Goal: Task Accomplishment & Management: Complete application form

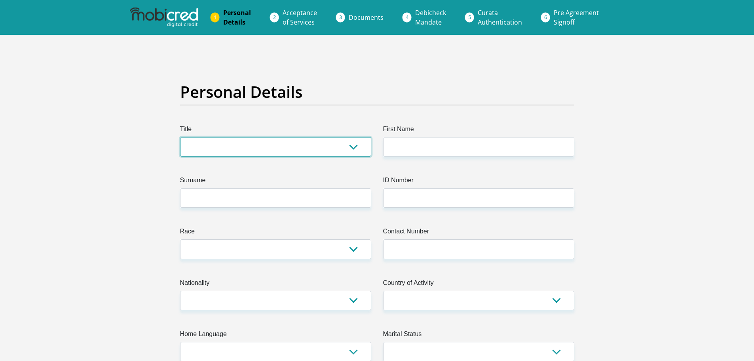
click at [315, 146] on select "Mr Ms Mrs Dr [PERSON_NAME]" at bounding box center [275, 146] width 191 height 19
select select "Mr"
click at [180, 137] on select "Mr Ms Mrs Dr [PERSON_NAME]" at bounding box center [275, 146] width 191 height 19
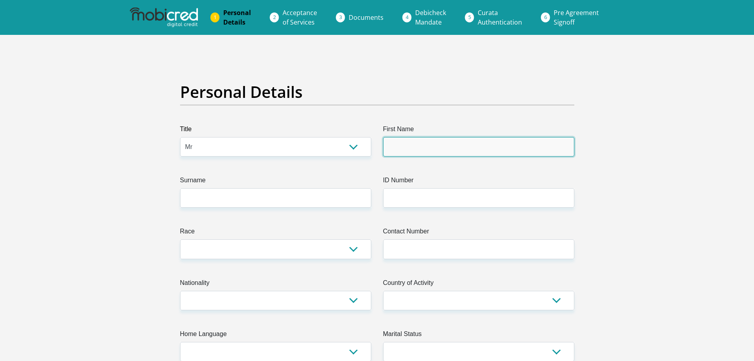
click at [448, 141] on input "First Name" at bounding box center [478, 146] width 191 height 19
type input "[PERSON_NAME]"
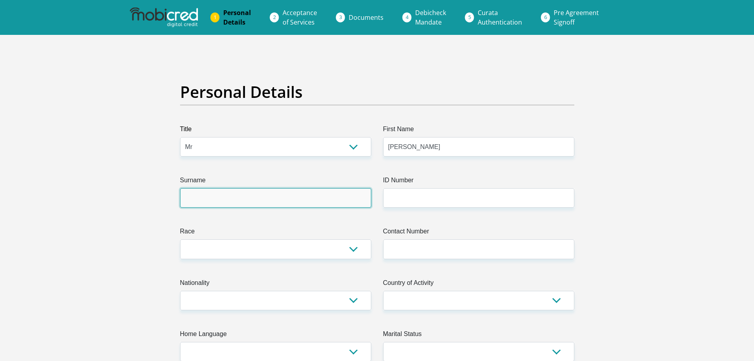
type input "[PERSON_NAME]"
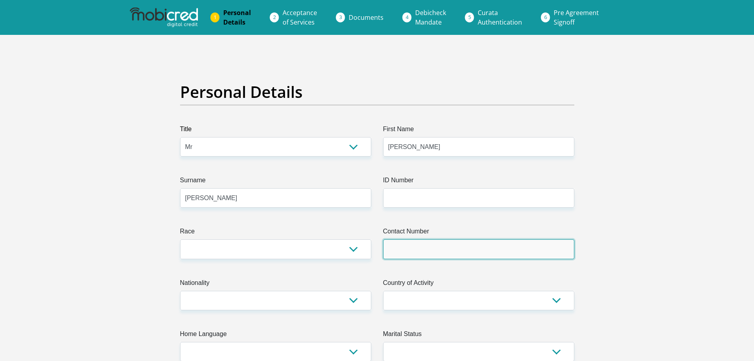
type input "0810392304"
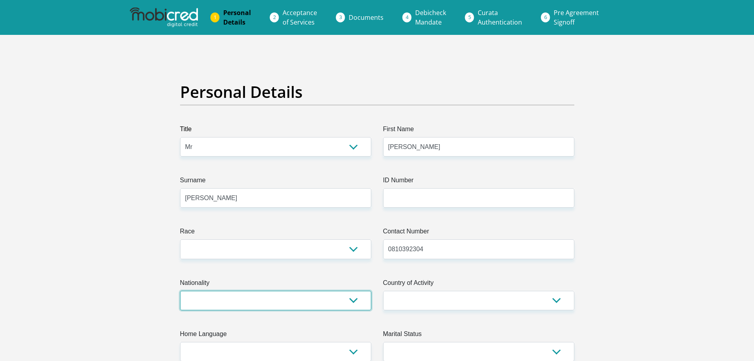
select select "ZAF"
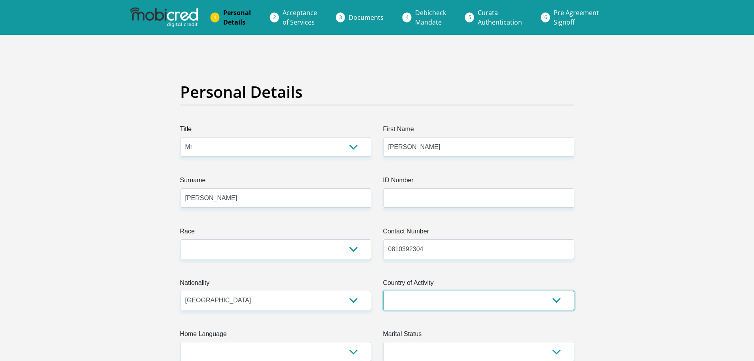
select select "ZAF"
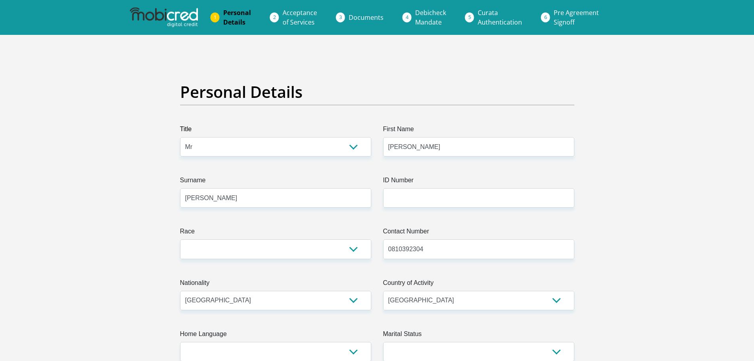
type input "[STREET_ADDRESS]"
type input "[GEOGRAPHIC_DATA]"
type input "7560"
select select "Western Cape"
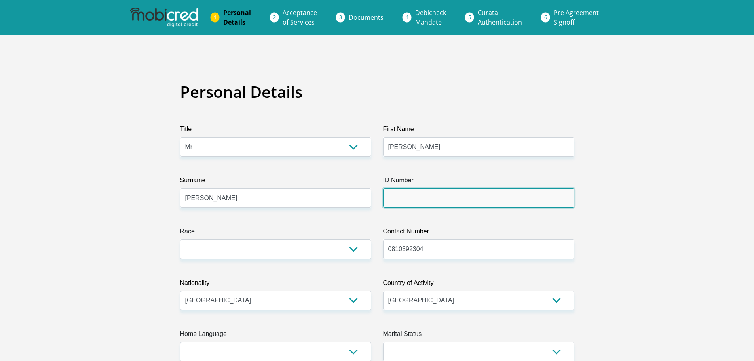
click at [411, 201] on input "ID Number" at bounding box center [478, 197] width 191 height 19
type input "8601195148082"
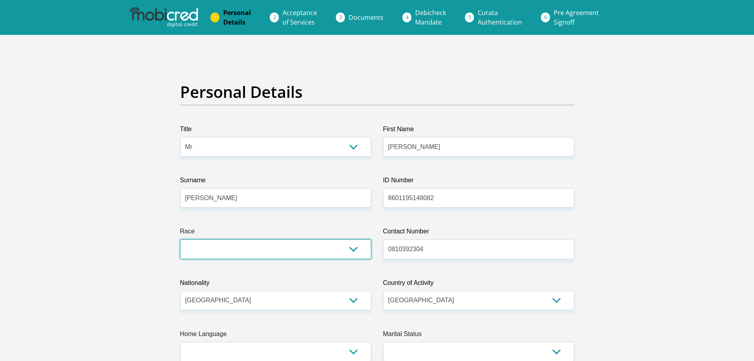
click at [293, 252] on select "Black Coloured Indian White Other" at bounding box center [275, 248] width 191 height 19
select select "2"
click at [180, 239] on select "Black Coloured Indian White Other" at bounding box center [275, 248] width 191 height 19
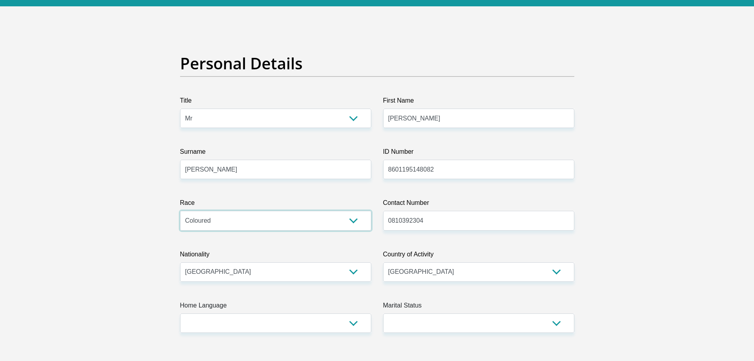
scroll to position [79, 0]
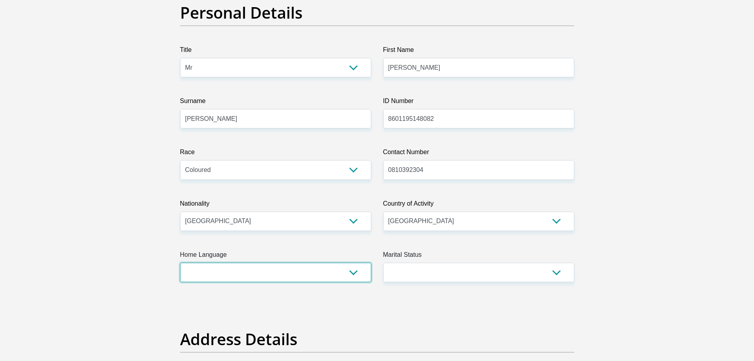
click at [285, 273] on select "Afrikaans English Sepedi South Ndebele Southern Sotho Swati Tsonga Tswana Venda…" at bounding box center [275, 271] width 191 height 19
click at [354, 272] on select "Afrikaans English Sepedi South Ndebele Southern Sotho Swati Tsonga Tswana Venda…" at bounding box center [275, 271] width 191 height 19
select select "eng"
click at [180, 262] on select "Afrikaans English Sepedi South Ndebele Southern Sotho Swati Tsonga Tswana Venda…" at bounding box center [275, 271] width 191 height 19
click at [462, 268] on select "Married ANC Single Divorced Widowed Married COP or Customary Law" at bounding box center [478, 271] width 191 height 19
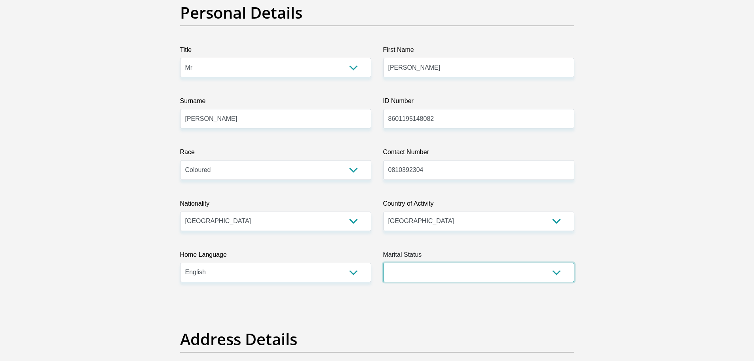
select select "1"
click at [383, 262] on select "Married ANC Single Divorced Widowed Married COP or Customary Law" at bounding box center [478, 271] width 191 height 19
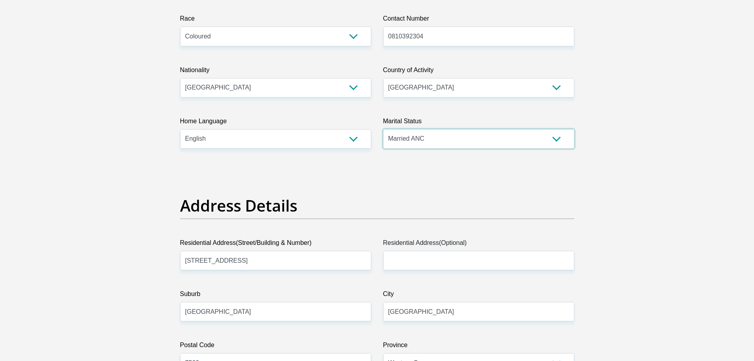
scroll to position [237, 0]
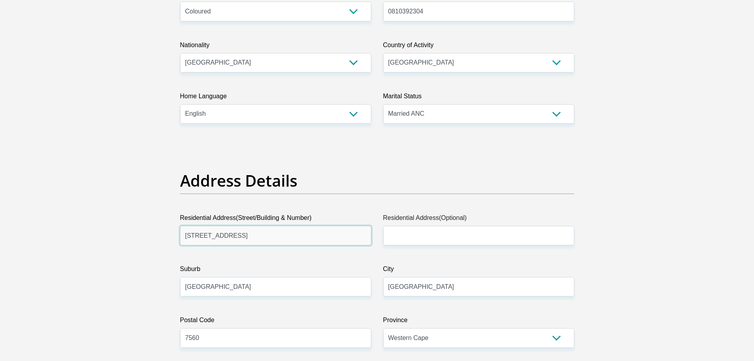
drag, startPoint x: 285, startPoint y: 232, endPoint x: 179, endPoint y: 233, distance: 105.7
click at [179, 233] on div "Residential Address(Street/Building & Number) [STREET_ADDRESS]" at bounding box center [275, 229] width 203 height 32
type input "[STREET_ADDRESS][PERSON_NAME]"
type input "[GEOGRAPHIC_DATA]"
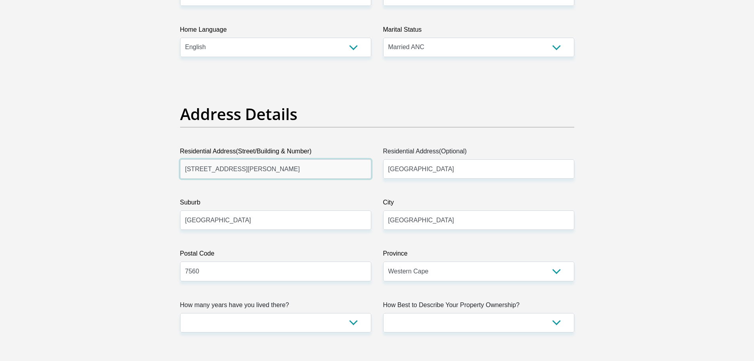
scroll to position [317, 0]
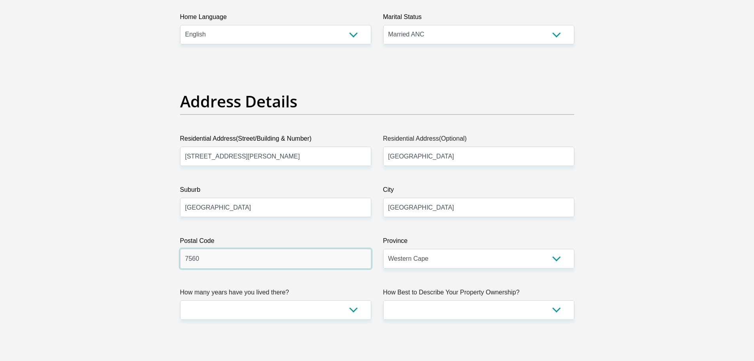
drag, startPoint x: 256, startPoint y: 261, endPoint x: 195, endPoint y: 262, distance: 61.3
click at [195, 262] on input "7560" at bounding box center [275, 258] width 191 height 19
click at [195, 261] on input "7560" at bounding box center [275, 258] width 191 height 19
type input "7530"
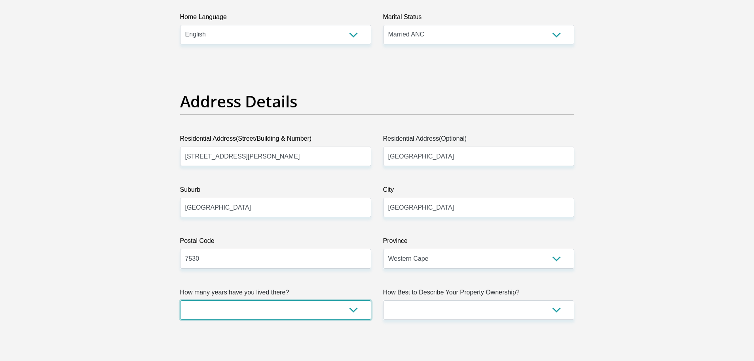
click at [352, 310] on select "less than 1 year 1-3 years 3-5 years 5+ years" at bounding box center [275, 309] width 191 height 19
click at [351, 310] on select "less than 1 year 1-3 years 3-5 years 5+ years" at bounding box center [275, 309] width 191 height 19
select select "5"
click at [180, 300] on select "less than 1 year 1-3 years 3-5 years 5+ years" at bounding box center [275, 309] width 191 height 19
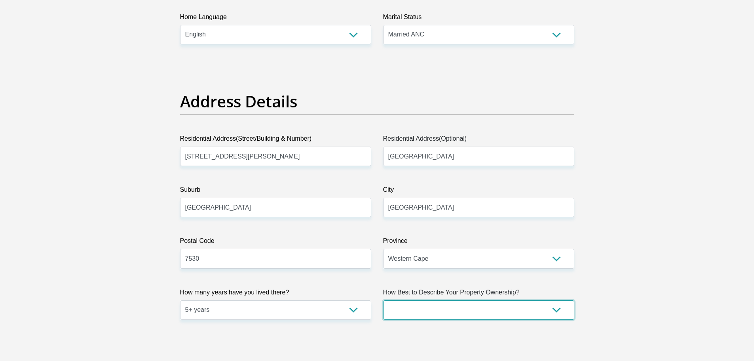
click at [487, 313] on select "Owned Rented Family Owned Company Dwelling" at bounding box center [478, 309] width 191 height 19
select select "parents"
click at [383, 300] on select "Owned Rented Family Owned Company Dwelling" at bounding box center [478, 309] width 191 height 19
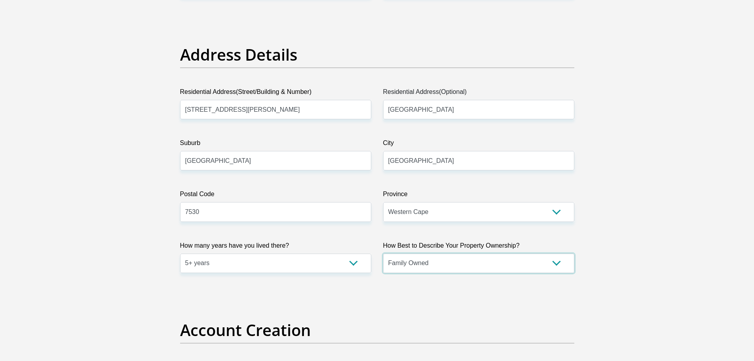
scroll to position [475, 0]
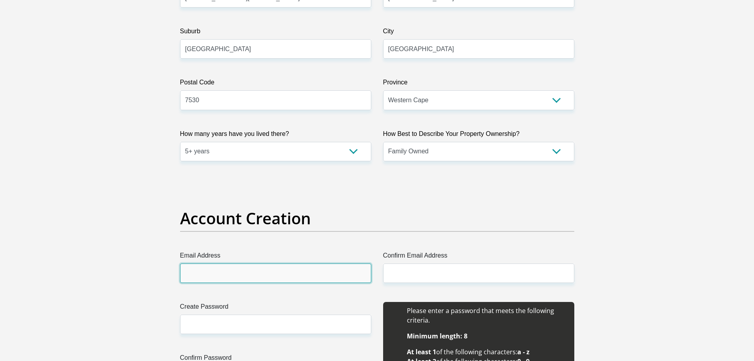
click at [249, 277] on input "Email Address" at bounding box center [275, 272] width 191 height 19
type input "[PERSON_NAME][EMAIL_ADDRESS][PERSON_NAME][DOMAIN_NAME]"
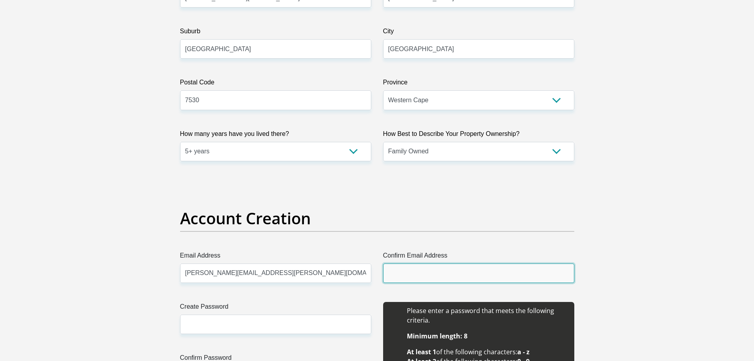
type input "[PERSON_NAME][EMAIL_ADDRESS][PERSON_NAME][DOMAIN_NAME]"
type input "[PERSON_NAME]"
type input "0810392304"
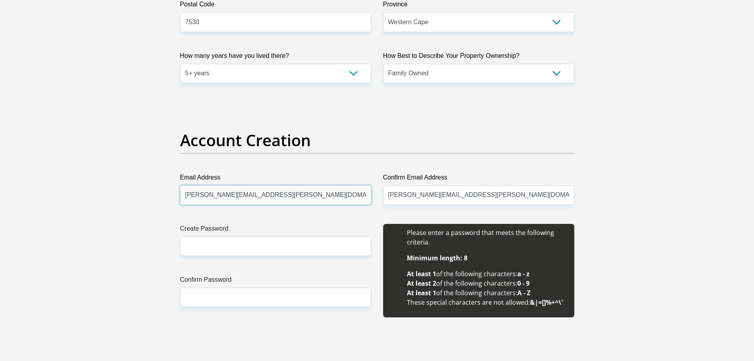
scroll to position [554, 0]
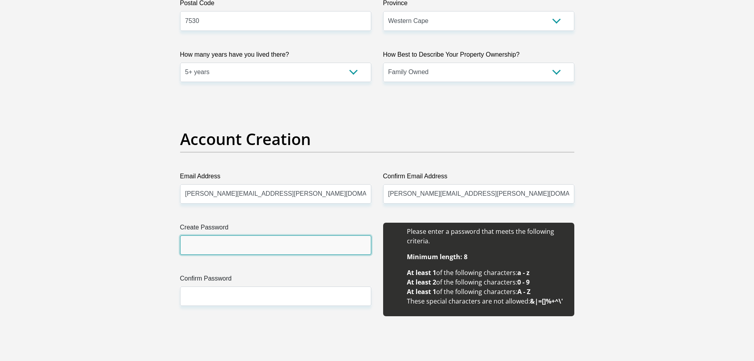
click at [196, 247] on input "Create Password" at bounding box center [275, 244] width 191 height 19
type input "Beethoven@101"
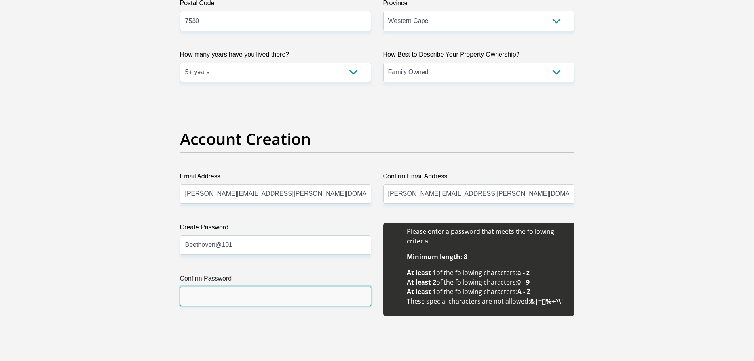
click at [211, 292] on input "Confirm Password" at bounding box center [275, 295] width 191 height 19
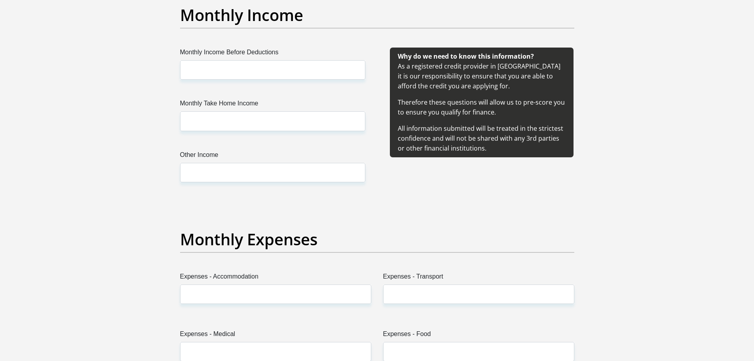
scroll to position [950, 0]
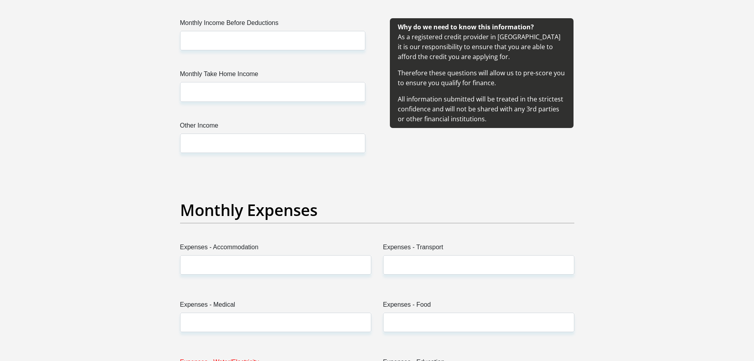
type input "Beethoven@101"
click at [435, 266] on input "Expenses - Transport" at bounding box center [478, 264] width 191 height 19
type input "2000"
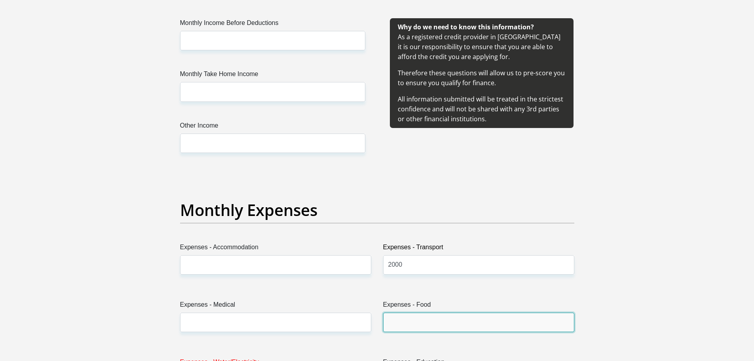
click at [405, 321] on input "Expenses - Food" at bounding box center [478, 321] width 191 height 19
type input "2000"
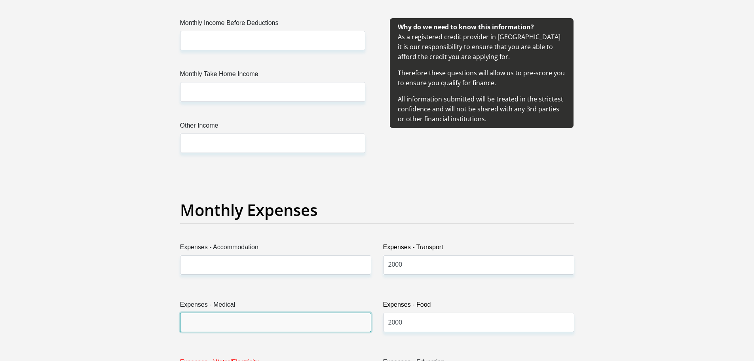
click at [270, 324] on input "Expenses - Medical" at bounding box center [275, 321] width 191 height 19
type input "7"
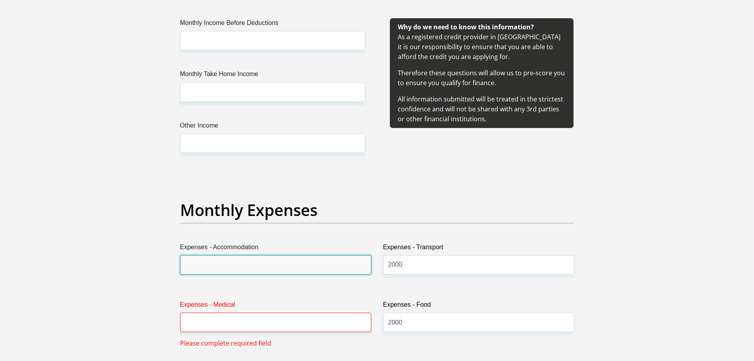
click at [239, 265] on input "Expenses - Accommodation" at bounding box center [275, 264] width 191 height 19
type input "0"
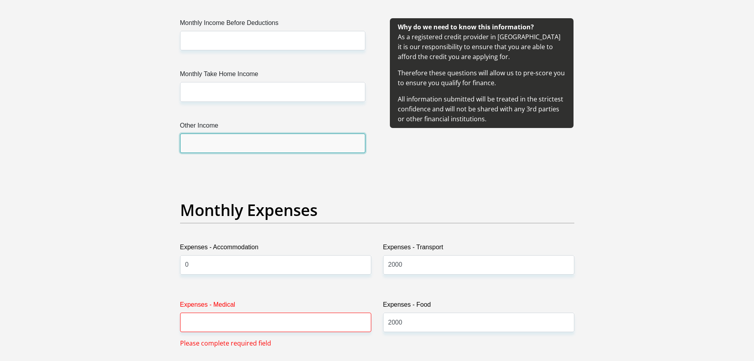
click at [228, 137] on input "Other Income" at bounding box center [272, 142] width 185 height 19
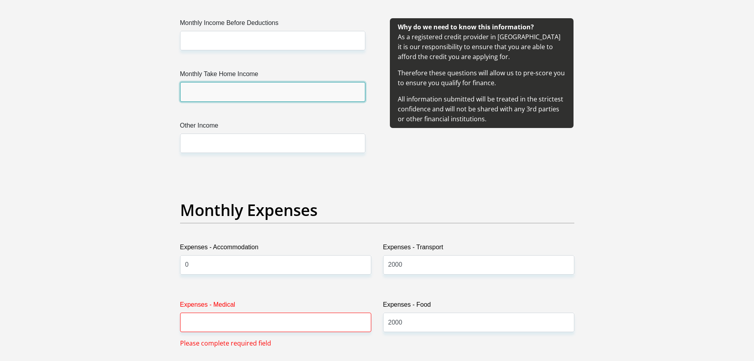
click at [216, 89] on input "Monthly Take Home Income" at bounding box center [272, 91] width 185 height 19
type input "18000"
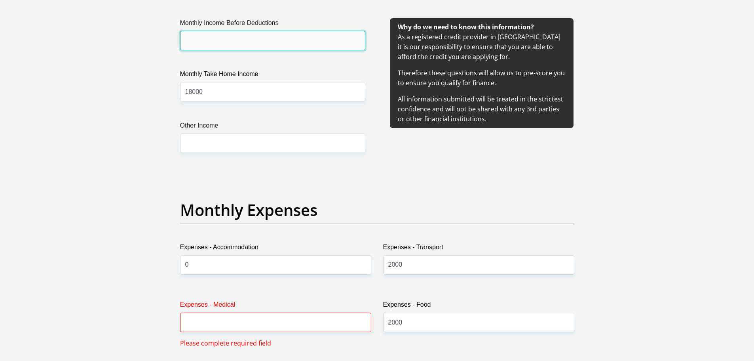
click at [216, 36] on input "Monthly Income Before Deductions" at bounding box center [272, 40] width 185 height 19
type input "30000"
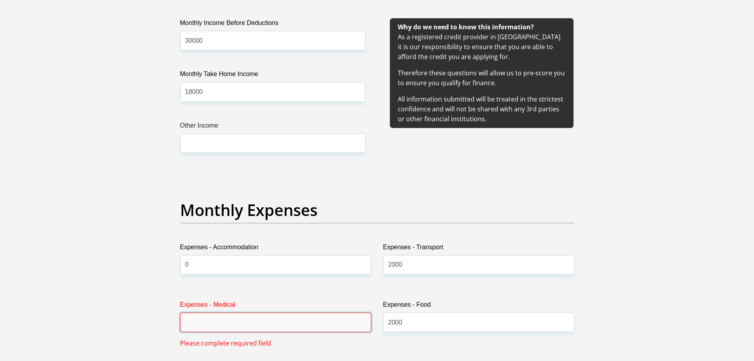
click at [242, 324] on input "Expenses - Medical" at bounding box center [275, 321] width 191 height 19
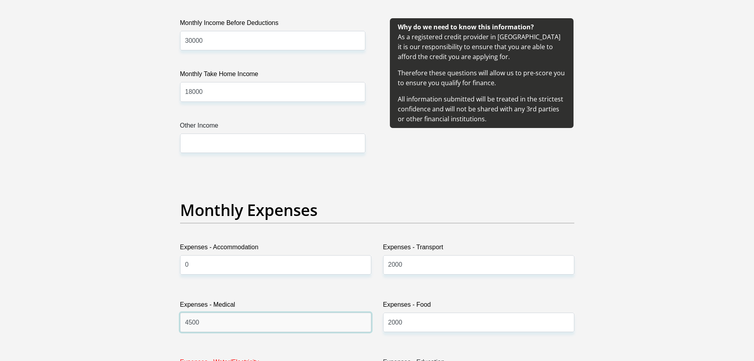
scroll to position [1029, 0]
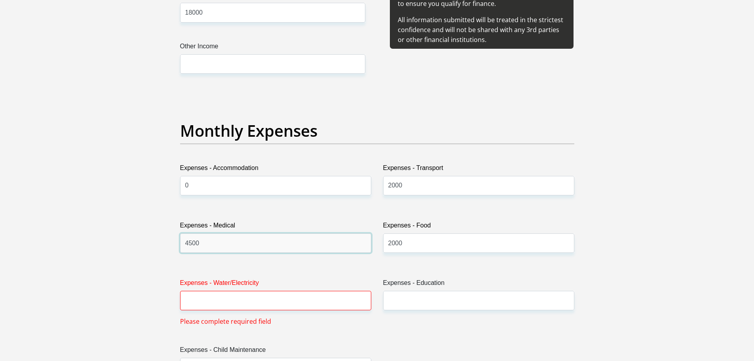
type input "4500"
click at [210, 296] on input "Expenses - Water/Electricity" at bounding box center [275, 299] width 191 height 19
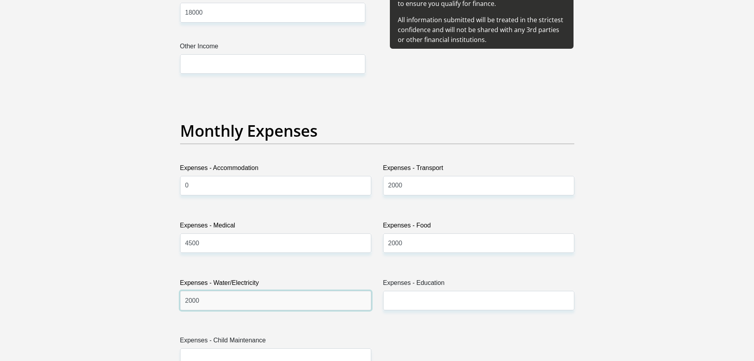
type input "2000"
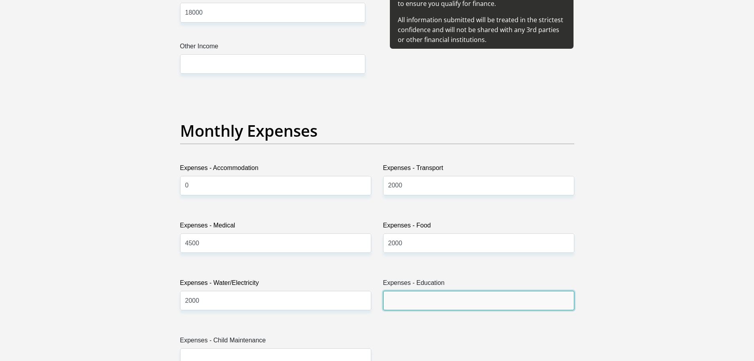
click at [414, 298] on input "Expenses - Education" at bounding box center [478, 299] width 191 height 19
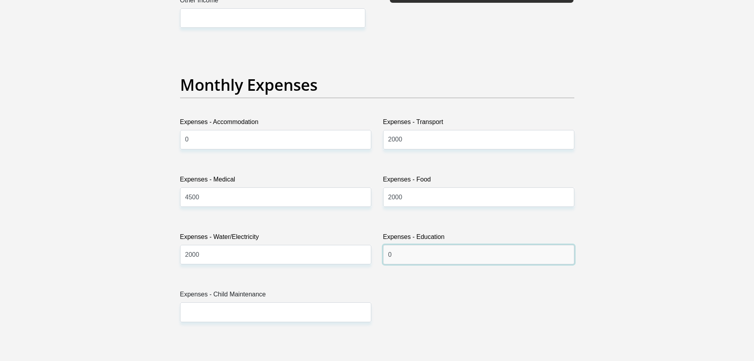
scroll to position [1108, 0]
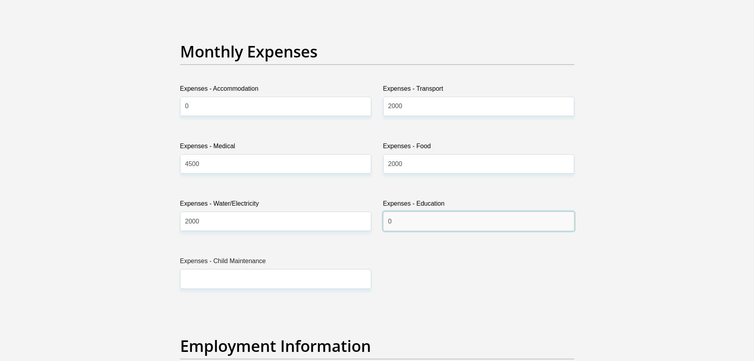
type input "0"
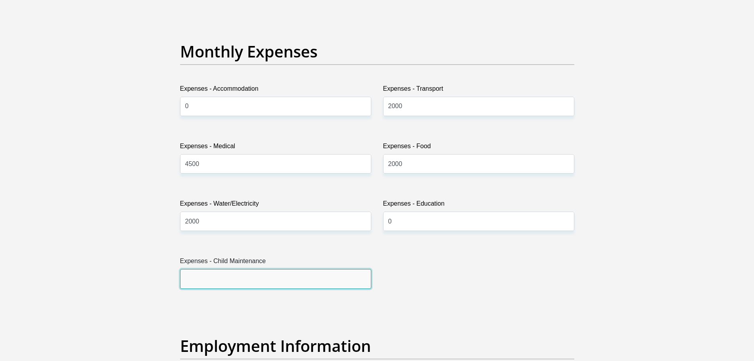
click at [235, 276] on input "Expenses - Child Maintenance" at bounding box center [275, 278] width 191 height 19
drag, startPoint x: 485, startPoint y: 257, endPoint x: 476, endPoint y: 256, distance: 9.1
click at [486, 258] on div "Title Mr Ms Mrs Dr [PERSON_NAME] First Name [PERSON_NAME] Surname [PERSON_NAME]…" at bounding box center [377, 303] width 406 height 2575
drag, startPoint x: 206, startPoint y: 277, endPoint x: 193, endPoint y: 277, distance: 12.7
click at [156, 277] on div "Personal Details Title Mr Ms Mrs Dr [PERSON_NAME] First Name [PERSON_NAME] Surn…" at bounding box center [377, 306] width 451 height 2702
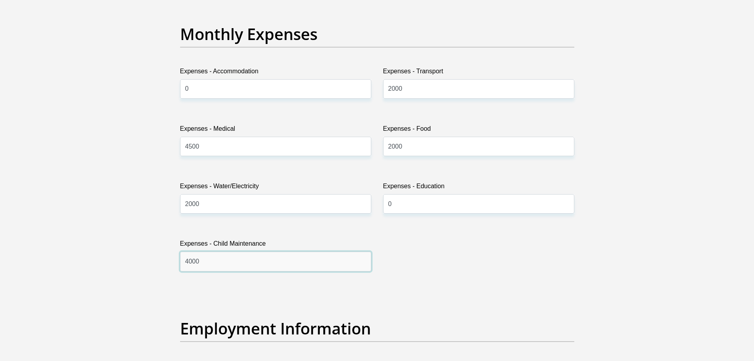
scroll to position [1227, 0]
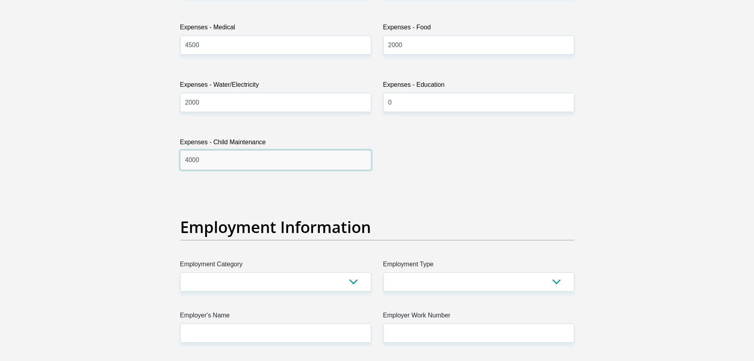
drag, startPoint x: 227, startPoint y: 158, endPoint x: 177, endPoint y: 159, distance: 50.3
click at [177, 159] on div "Expenses - Child Maintenance 4000" at bounding box center [275, 153] width 203 height 32
type input "4000"
click at [291, 280] on select "AGRICULTURE ALCOHOL & TOBACCO CONSTRUCTION MATERIALS METALLURGY EQUIPMENT FOR R…" at bounding box center [275, 281] width 191 height 19
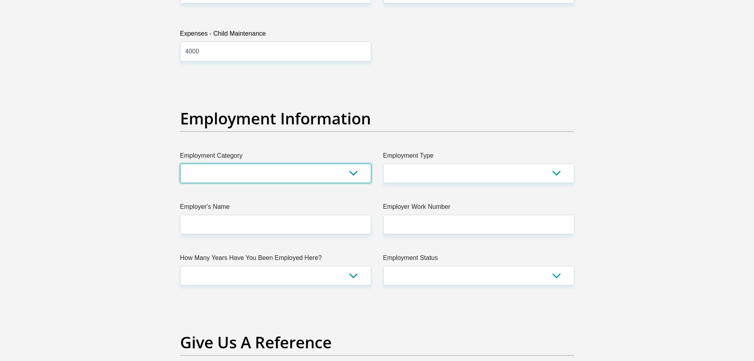
scroll to position [1346, 0]
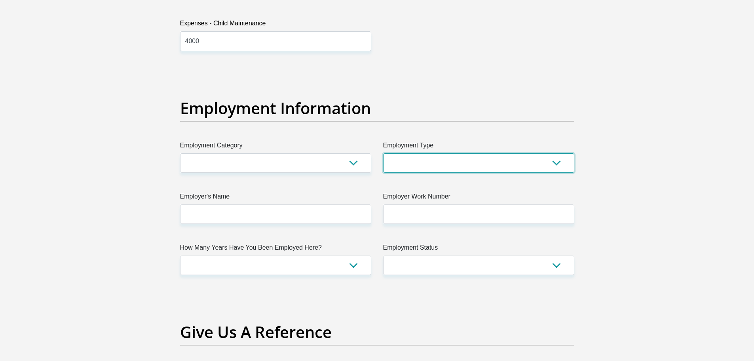
click at [450, 163] on select "College/Lecturer Craft Seller Creative Driver Executive Farmer Forces - Non Com…" at bounding box center [478, 162] width 191 height 19
click at [414, 162] on select "College/Lecturer Craft Seller Creative Driver Executive Farmer Forces - Non Com…" at bounding box center [478, 162] width 191 height 19
select select "Manager"
click at [383, 153] on select "College/Lecturer Craft Seller Creative Driver Executive Farmer Forces - Non Com…" at bounding box center [478, 162] width 191 height 19
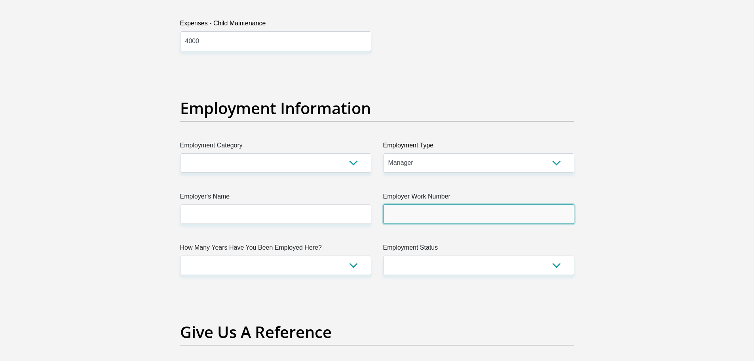
click at [453, 213] on input "Employer Work Number" at bounding box center [478, 213] width 191 height 19
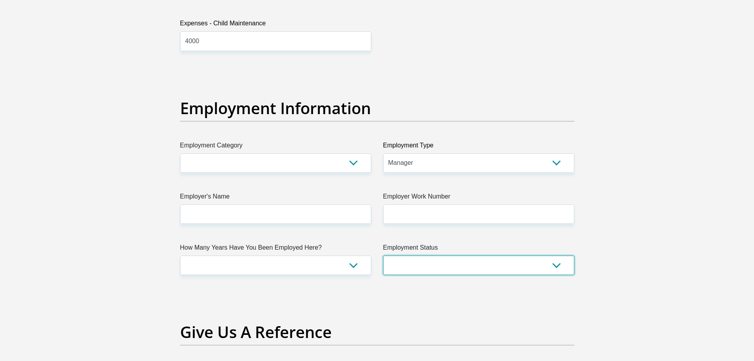
click at [433, 263] on select "Permanent/Full-time Part-time/Casual [DEMOGRAPHIC_DATA] Worker Self-Employed Ho…" at bounding box center [478, 264] width 191 height 19
select select "1"
click at [383, 255] on select "Permanent/Full-time Part-time/Casual [DEMOGRAPHIC_DATA] Worker Self-Employed Ho…" at bounding box center [478, 264] width 191 height 19
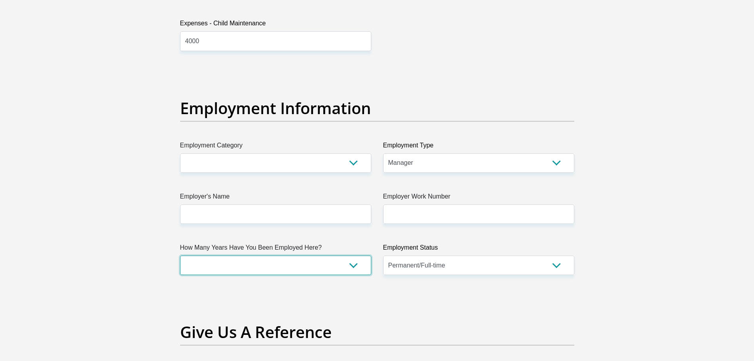
click at [310, 268] on select "less than 1 year 1-3 years 3-5 years 5+ years" at bounding box center [275, 264] width 191 height 19
select select "60"
click at [180, 255] on select "less than 1 year 1-3 years 3-5 years 5+ years" at bounding box center [275, 264] width 191 height 19
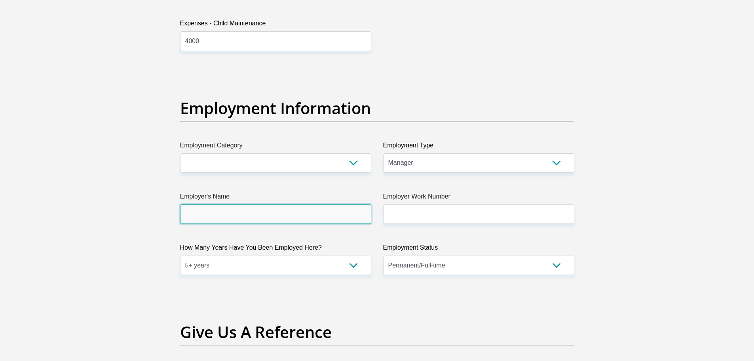
click at [250, 216] on input "Employer's Name" at bounding box center [275, 213] width 191 height 19
type input "Novus"
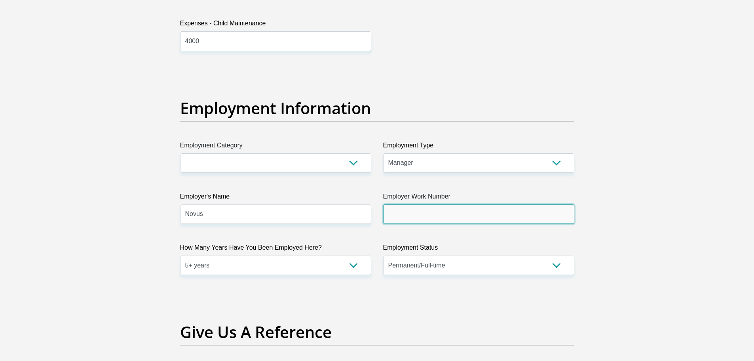
click at [432, 214] on input "Employer Work Number" at bounding box center [478, 213] width 191 height 19
type input "0219106500"
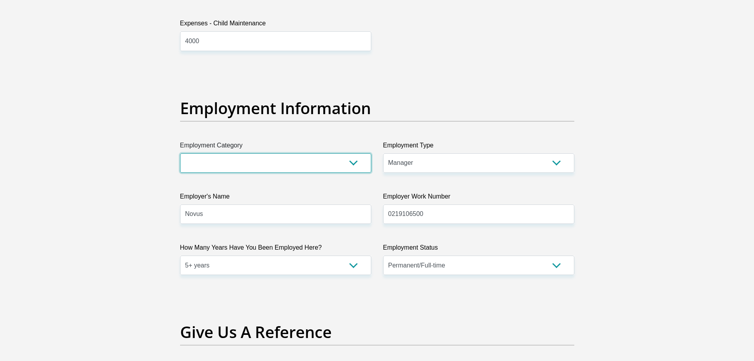
click at [252, 168] on select "AGRICULTURE ALCOHOL & TOBACCO CONSTRUCTION MATERIALS METALLURGY EQUIPMENT FOR R…" at bounding box center [275, 162] width 191 height 19
select select "6"
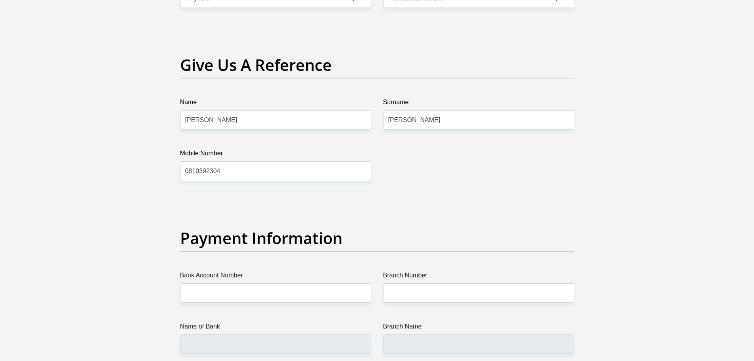
scroll to position [1741, 0]
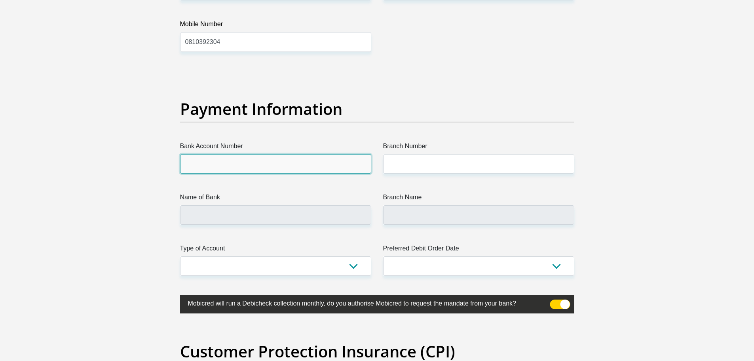
click at [237, 164] on input "Bank Account Number" at bounding box center [275, 163] width 191 height 19
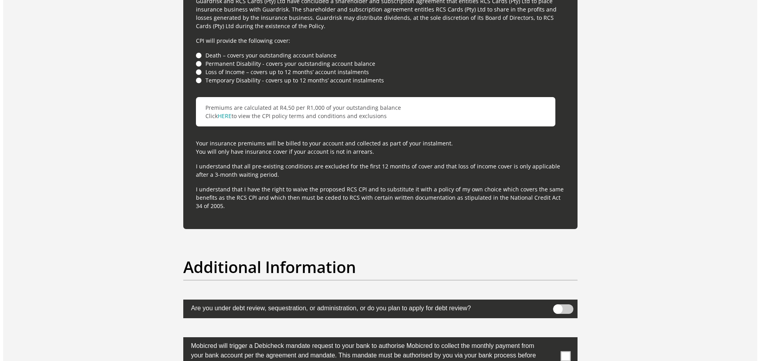
scroll to position [2335, 0]
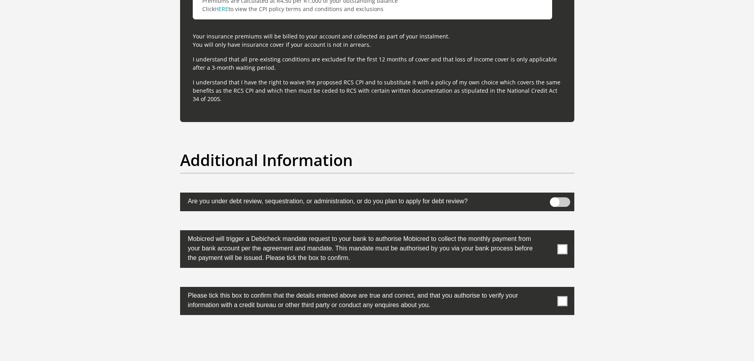
click at [566, 203] on span at bounding box center [560, 201] width 20 height 9
click at [554, 199] on input "checkbox" at bounding box center [554, 199] width 0 height 0
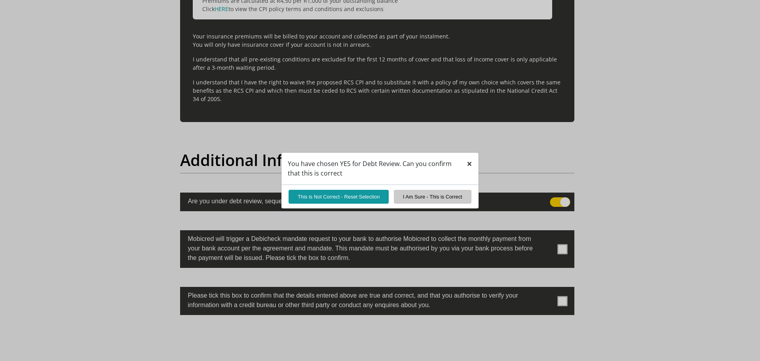
click at [471, 160] on button "×" at bounding box center [469, 163] width 18 height 23
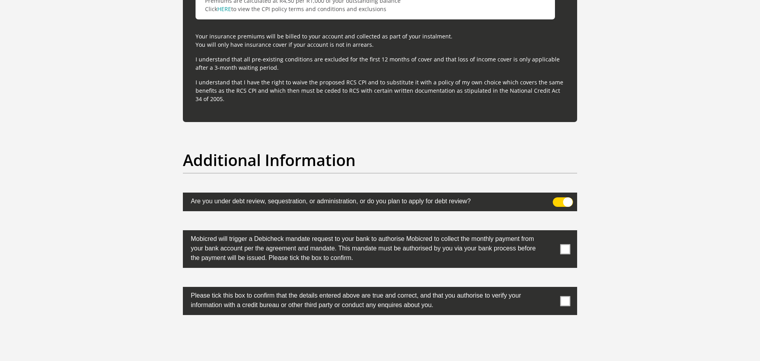
click at [565, 198] on span at bounding box center [563, 201] width 20 height 9
click at [557, 199] on input "checkbox" at bounding box center [557, 199] width 0 height 0
click at [563, 247] on span at bounding box center [565, 249] width 10 height 10
click at [549, 232] on input "checkbox" at bounding box center [549, 232] width 0 height 0
click at [566, 302] on span at bounding box center [565, 301] width 10 height 10
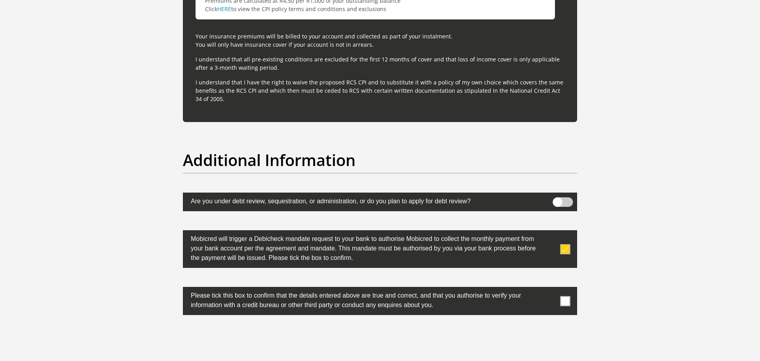
click at [549, 289] on input "checkbox" at bounding box center [549, 289] width 0 height 0
click at [500, 82] on p "I understand that I have the right to waive the proposed RCS CPI and to substit…" at bounding box center [380, 90] width 369 height 25
drag, startPoint x: 611, startPoint y: 108, endPoint x: 594, endPoint y: 102, distance: 18.5
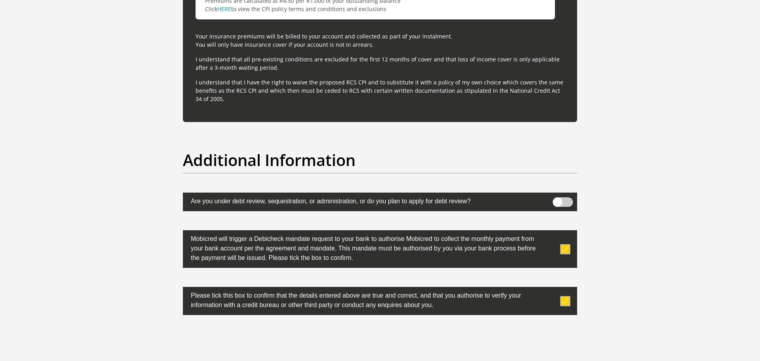
click at [421, 81] on p "I understand that I have the right to waive the proposed RCS CPI and to substit…" at bounding box center [380, 90] width 369 height 25
click at [347, 60] on p "I understand that all pre-existing conditions are excluded for the first 12 mon…" at bounding box center [380, 63] width 369 height 17
click at [339, 60] on p "I understand that all pre-existing conditions are excluded for the first 12 mon…" at bounding box center [380, 63] width 369 height 17
drag, startPoint x: 382, startPoint y: 67, endPoint x: 192, endPoint y: 51, distance: 191.0
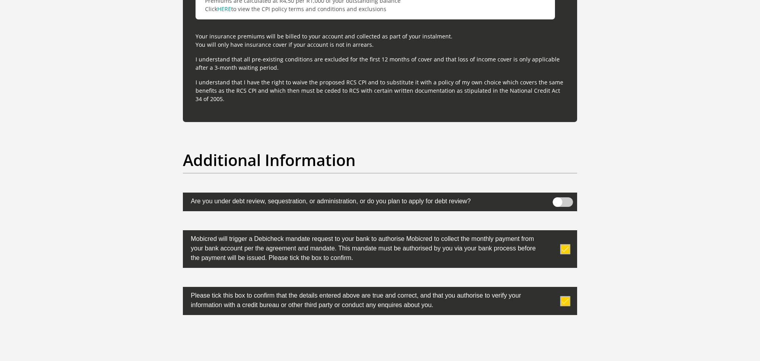
click at [391, 303] on label "Please tick this box to confirm that the details entered above are true and cor…" at bounding box center [360, 299] width 355 height 25
drag, startPoint x: 391, startPoint y: 238, endPoint x: 401, endPoint y: 215, distance: 25.2
click at [395, 230] on label "Mobicred will trigger a Debicheck mandate request to your bank to authorise Mob…" at bounding box center [360, 247] width 355 height 34
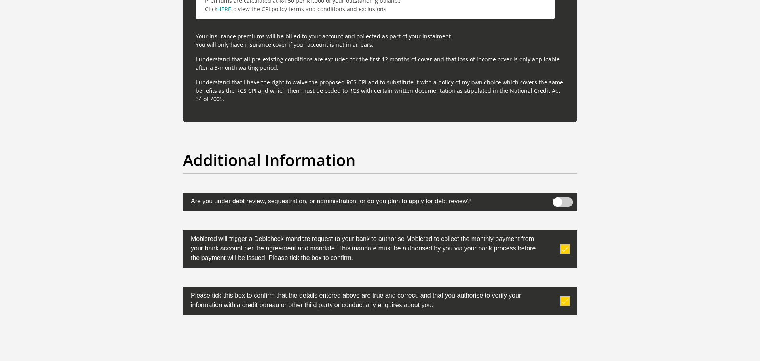
click at [395, 160] on h2 "Additional Information" at bounding box center [380, 159] width 394 height 19
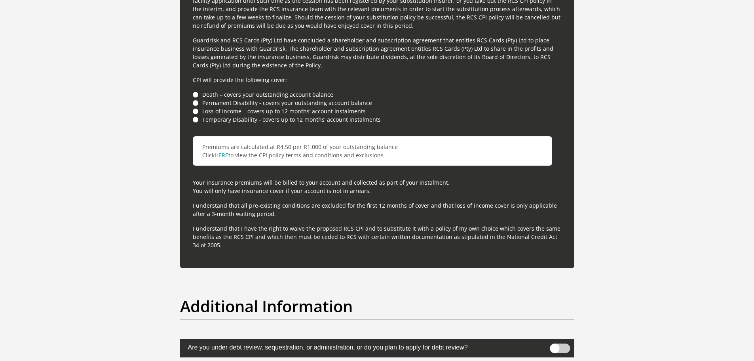
scroll to position [2249, 0]
